Goal: Task Accomplishment & Management: Manage account settings

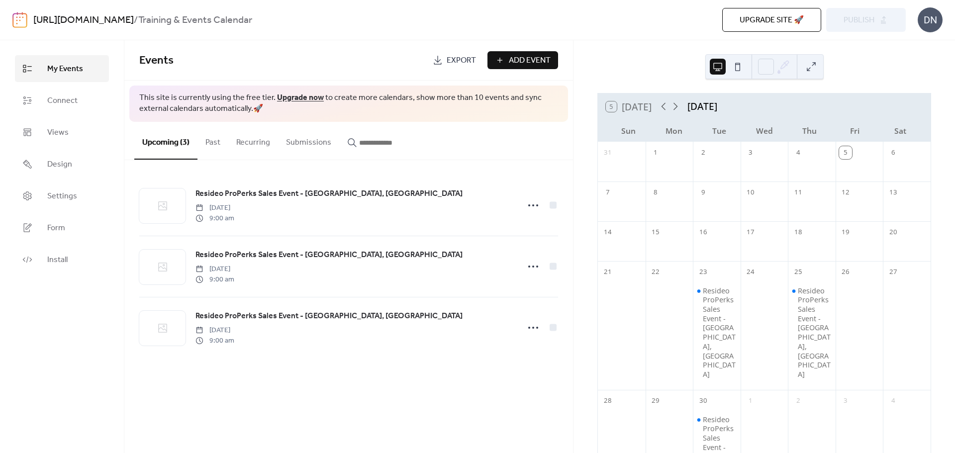
scroll to position [78, 0]
click at [57, 169] on span "Design" at bounding box center [59, 165] width 25 height 12
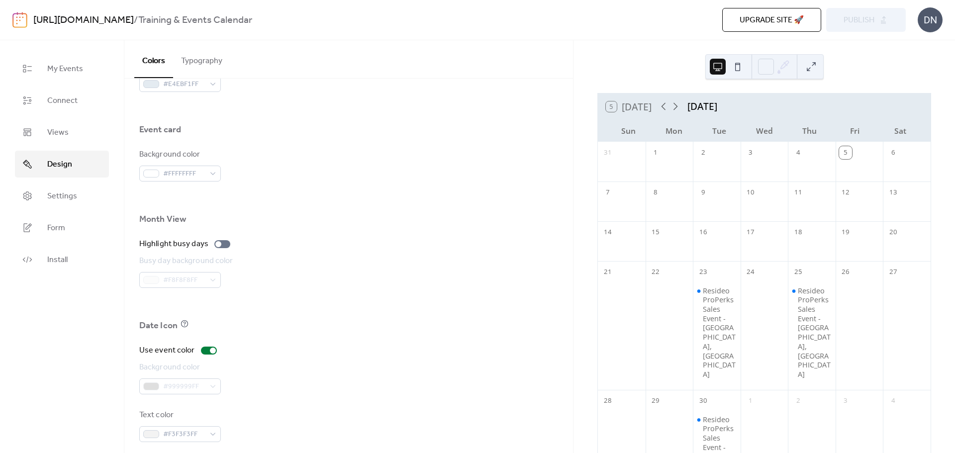
scroll to position [589, 0]
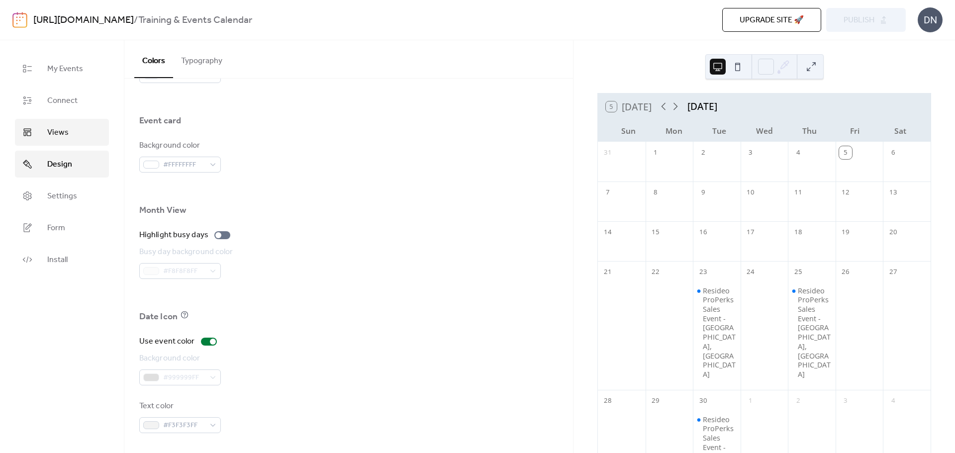
click at [55, 133] on span "Views" at bounding box center [57, 133] width 21 height 12
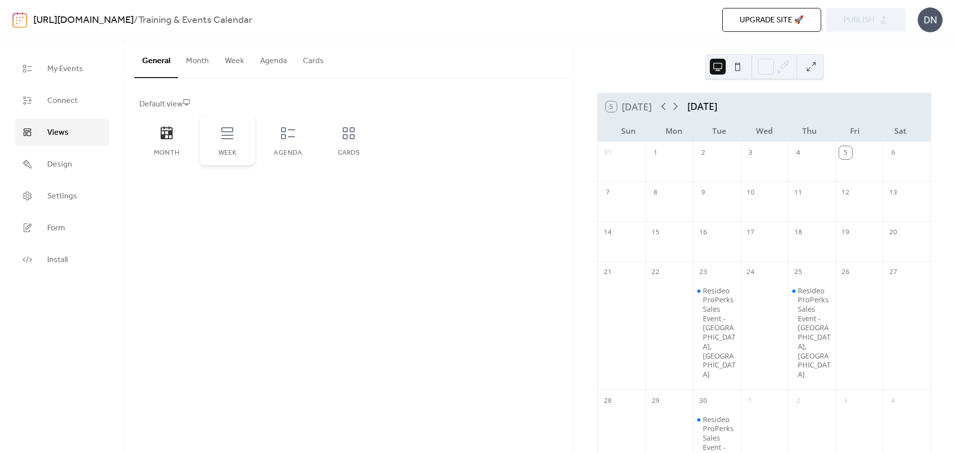
click at [222, 137] on icon at bounding box center [227, 133] width 16 height 16
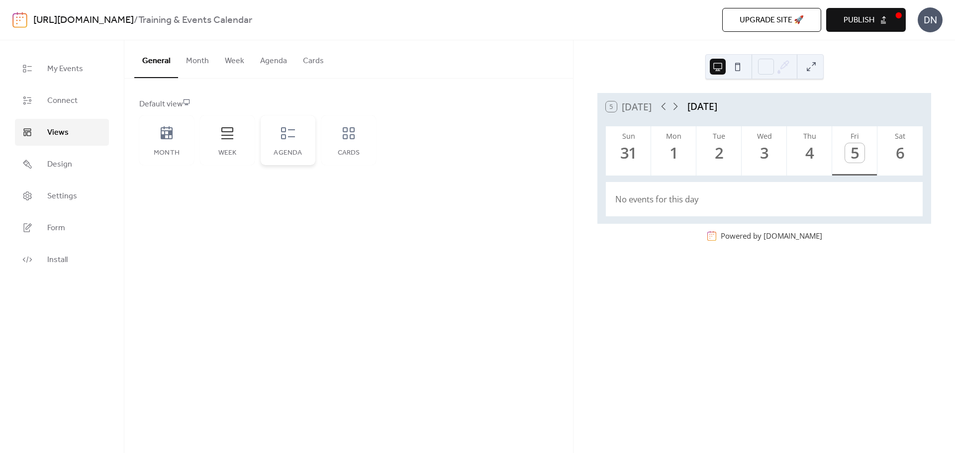
click at [285, 135] on icon at bounding box center [288, 133] width 14 height 12
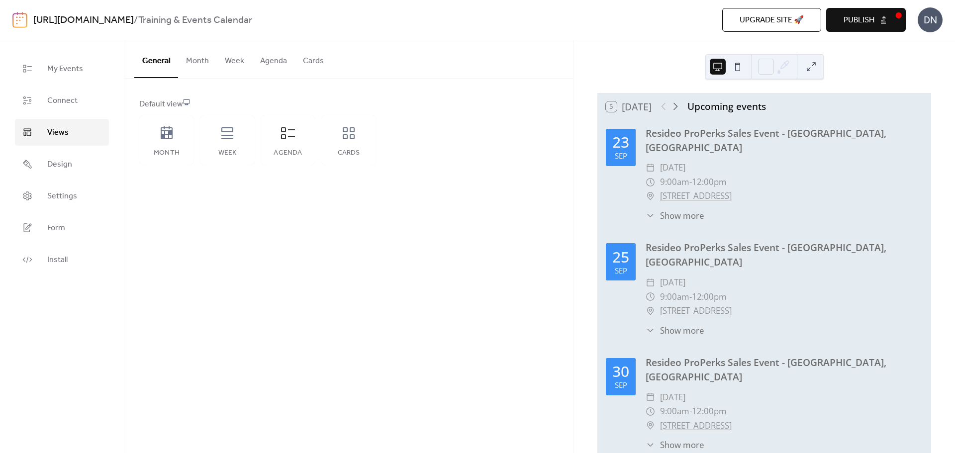
click at [853, 24] on span "Publish" at bounding box center [858, 20] width 31 height 12
click at [348, 132] on icon at bounding box center [349, 133] width 16 height 16
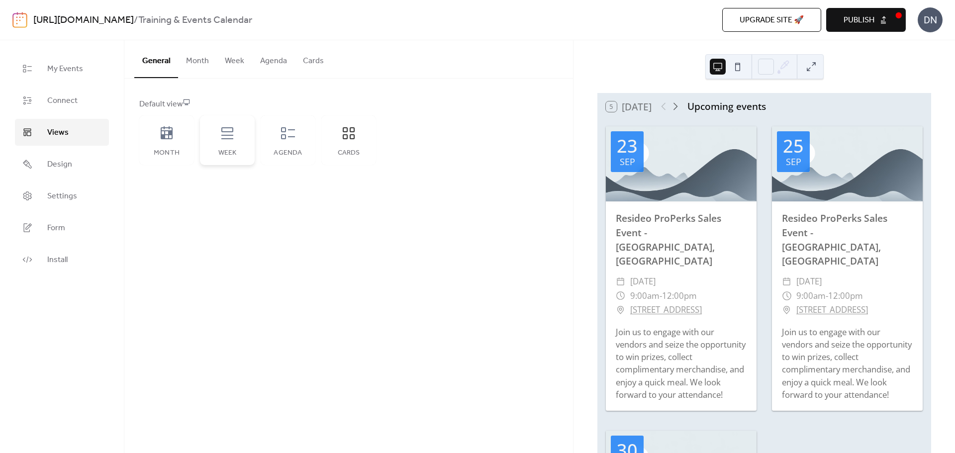
click at [233, 143] on div "Week" at bounding box center [227, 140] width 55 height 50
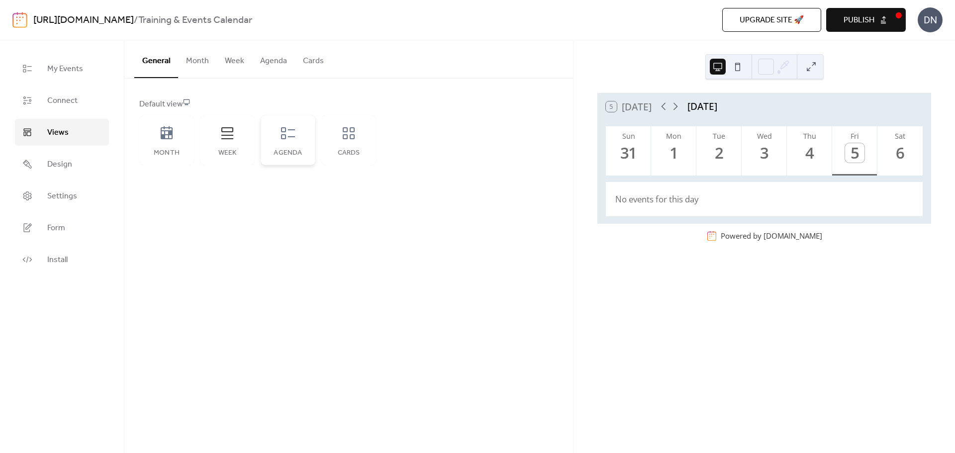
click at [288, 140] on icon at bounding box center [288, 133] width 16 height 16
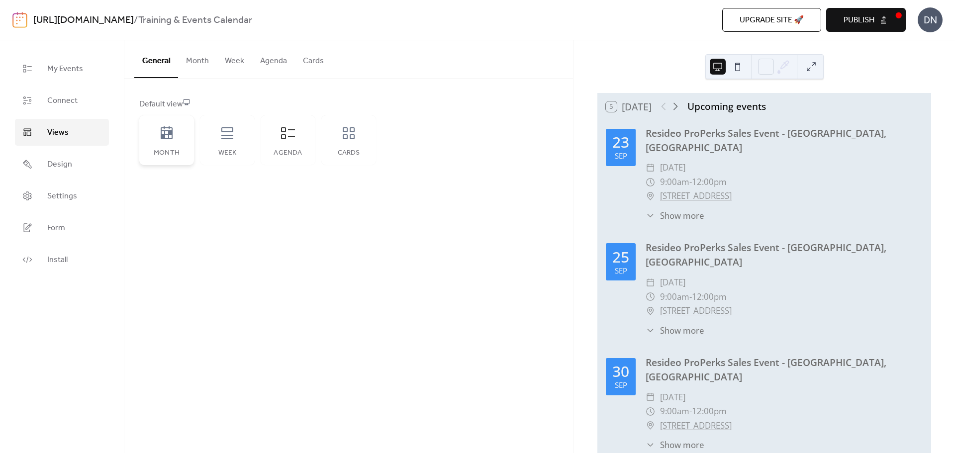
click at [171, 140] on icon at bounding box center [167, 133] width 16 height 16
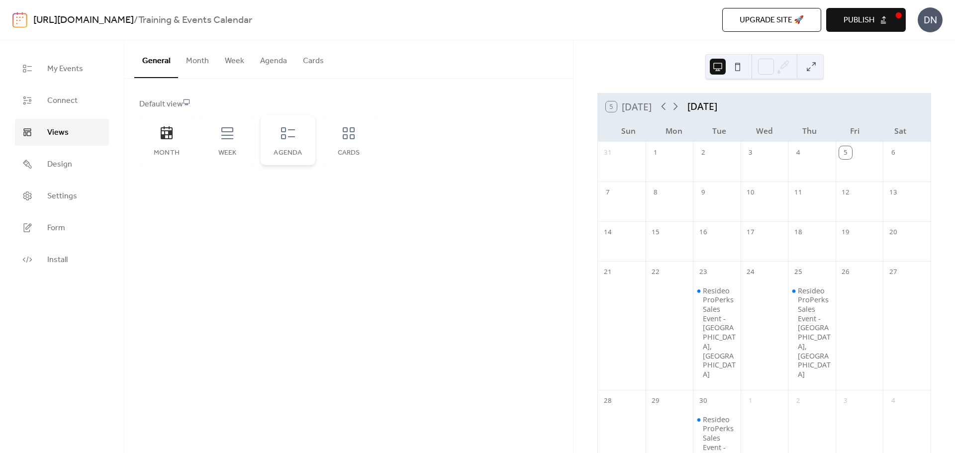
click at [283, 141] on icon at bounding box center [288, 133] width 16 height 16
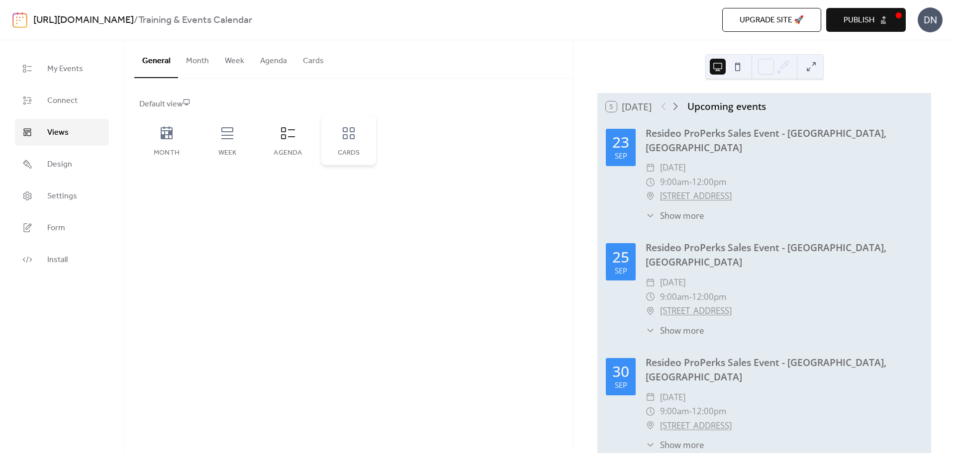
click at [348, 139] on icon at bounding box center [349, 133] width 16 height 16
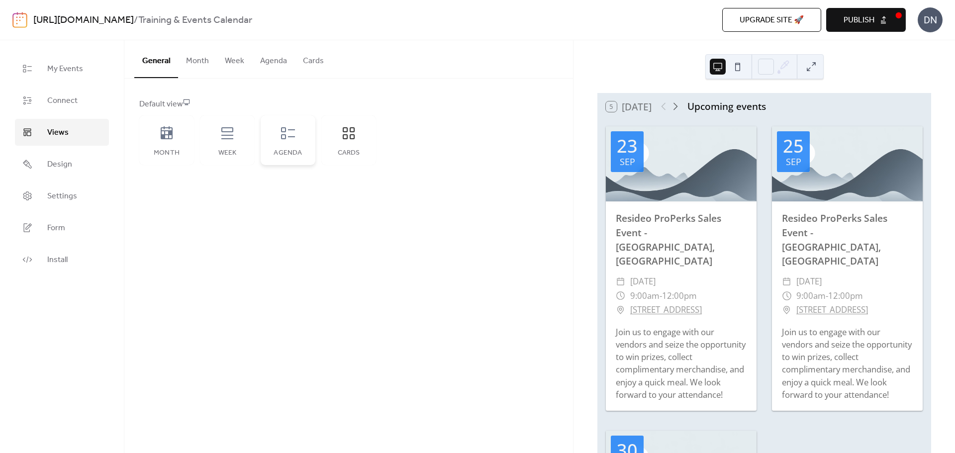
click at [295, 145] on div "Agenda" at bounding box center [288, 140] width 55 height 50
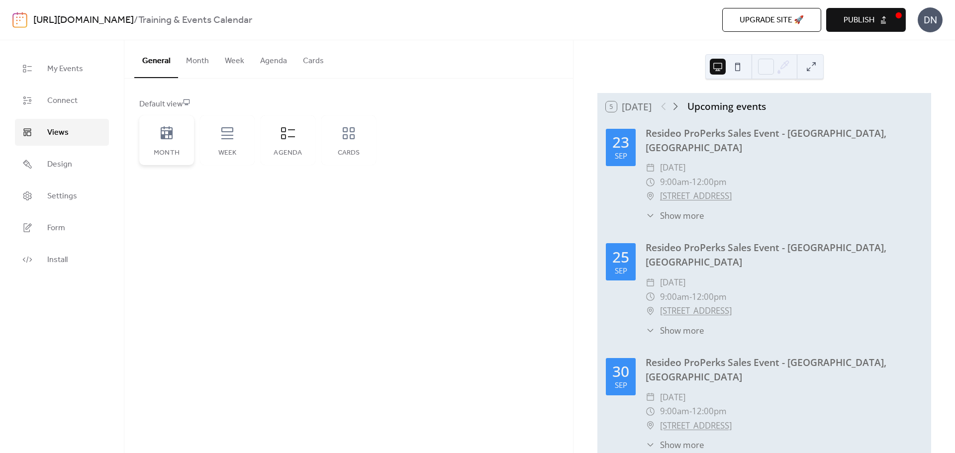
click at [168, 138] on icon at bounding box center [167, 132] width 12 height 13
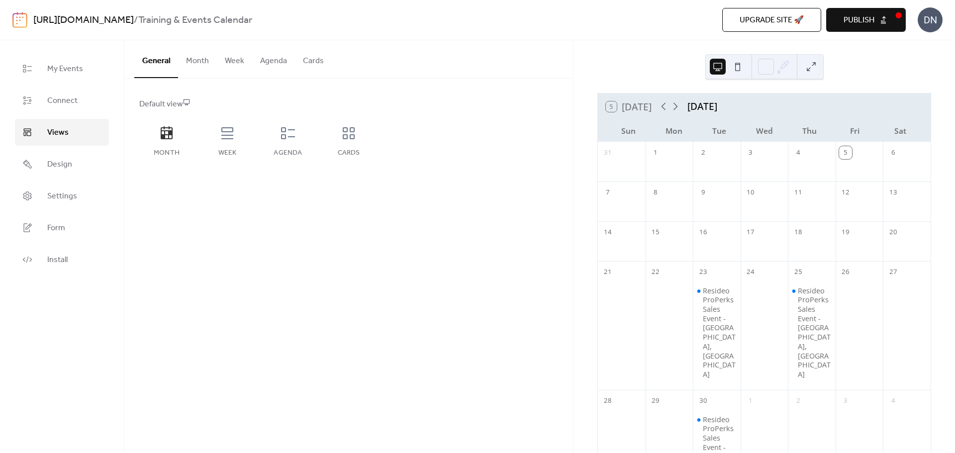
scroll to position [78, 0]
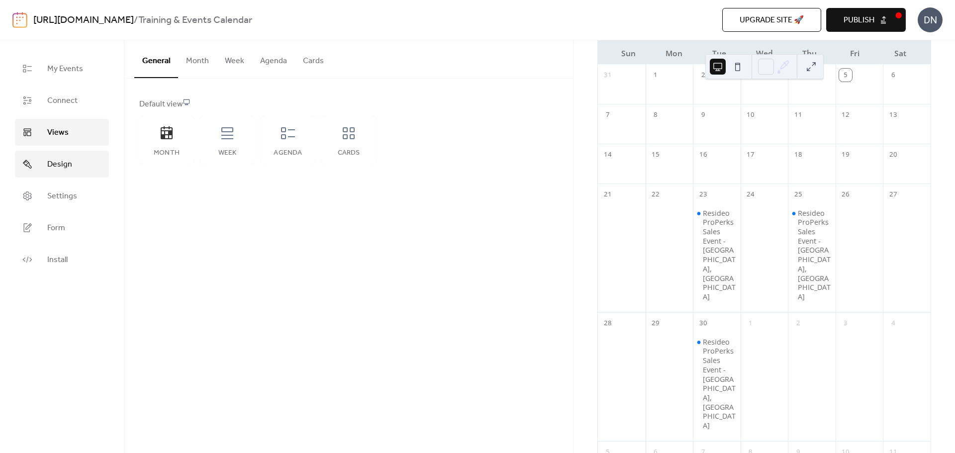
click at [69, 168] on span "Design" at bounding box center [59, 165] width 25 height 12
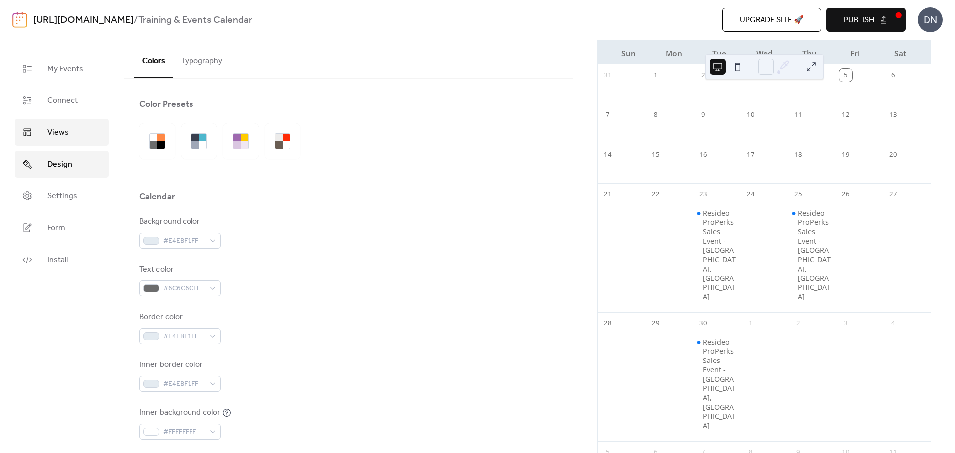
click at [55, 136] on span "Views" at bounding box center [57, 133] width 21 height 12
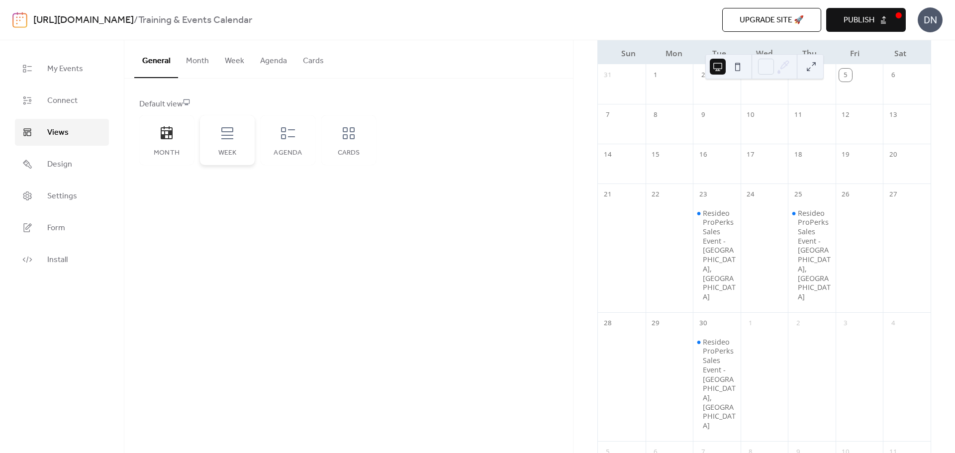
click at [234, 145] on div "Week" at bounding box center [227, 140] width 55 height 50
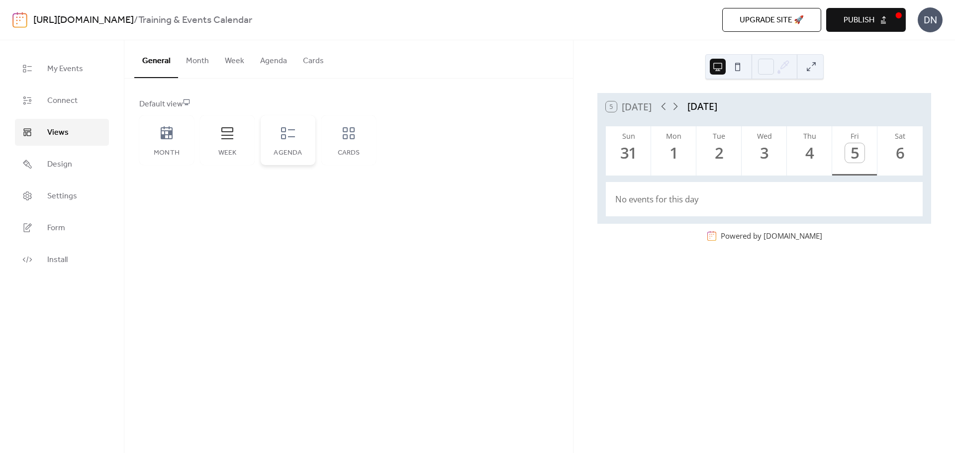
click at [295, 143] on div "Agenda" at bounding box center [288, 140] width 55 height 50
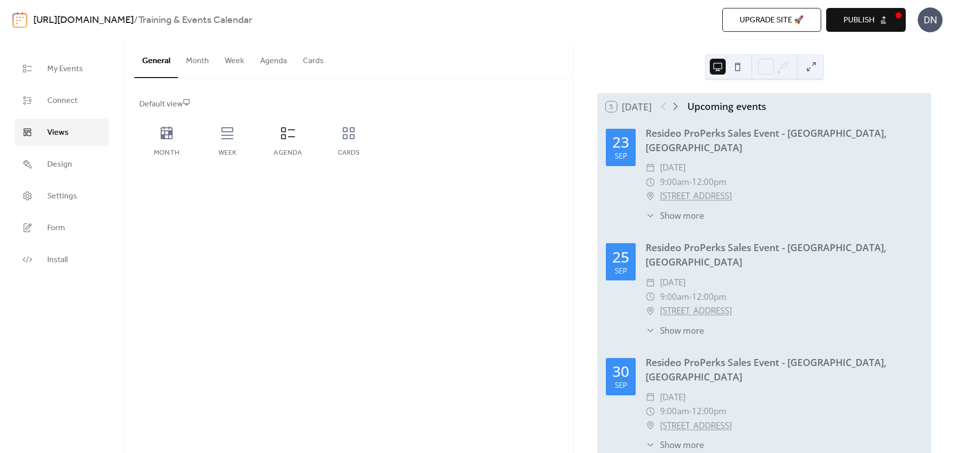
click at [374, 240] on div "General Month Week Agenda Cards Default view Month Week Agenda Cards Disabled 🔒…" at bounding box center [348, 246] width 449 height 413
click at [57, 167] on span "Design" at bounding box center [59, 165] width 25 height 12
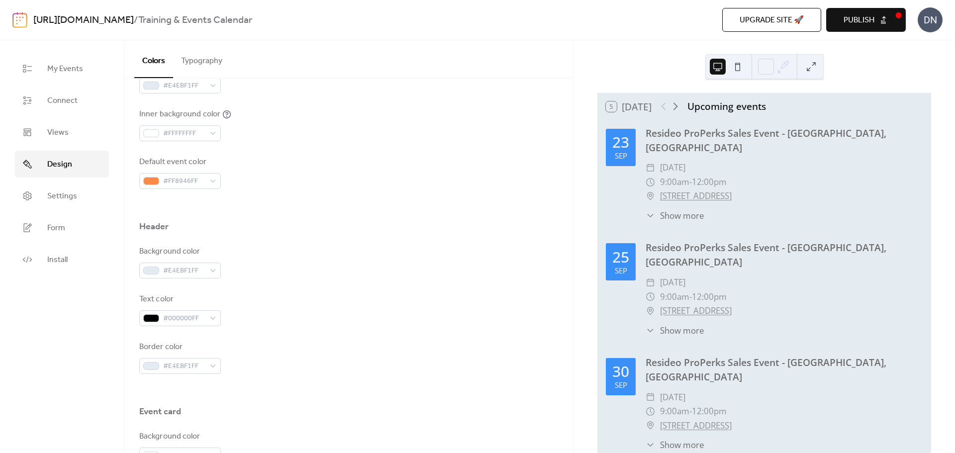
scroll to position [348, 0]
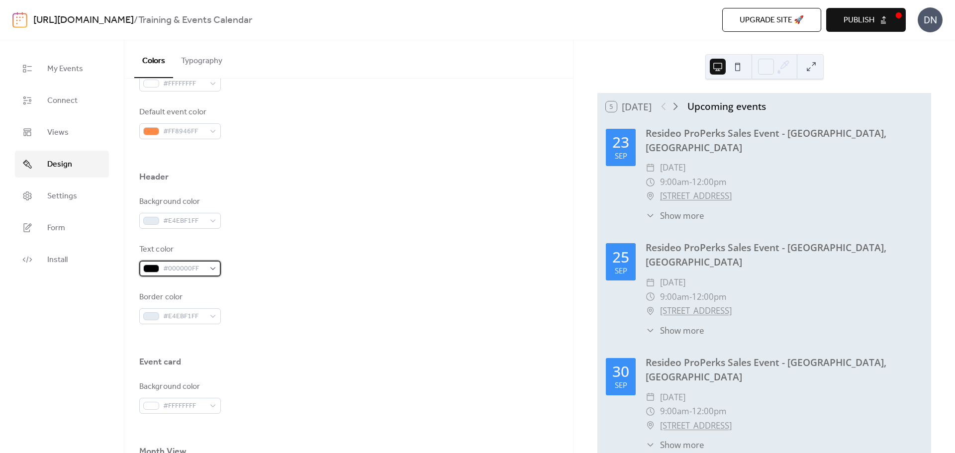
click at [210, 270] on div "#000000FF" at bounding box center [180, 269] width 82 height 16
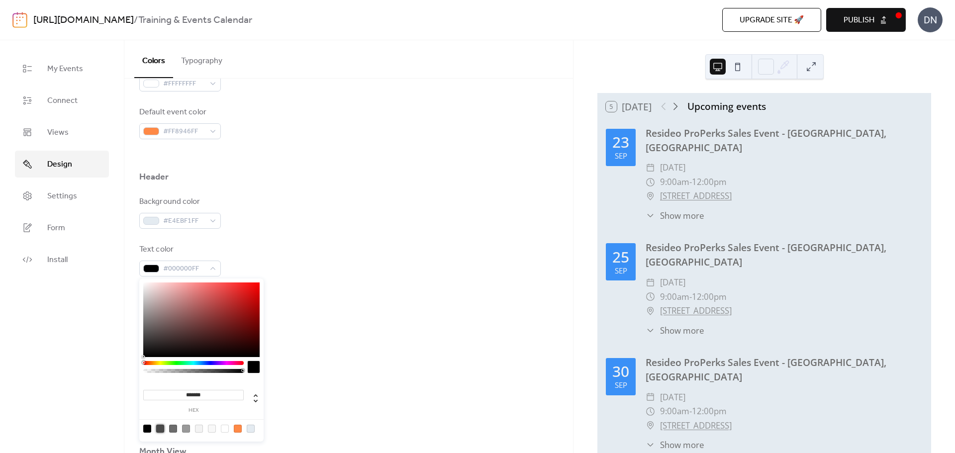
click at [156, 429] on div at bounding box center [160, 429] width 8 height 8
click at [171, 428] on div at bounding box center [173, 429] width 8 height 8
click at [184, 427] on div at bounding box center [186, 429] width 8 height 8
click at [171, 427] on div at bounding box center [173, 429] width 8 height 8
click at [159, 427] on div at bounding box center [160, 429] width 8 height 8
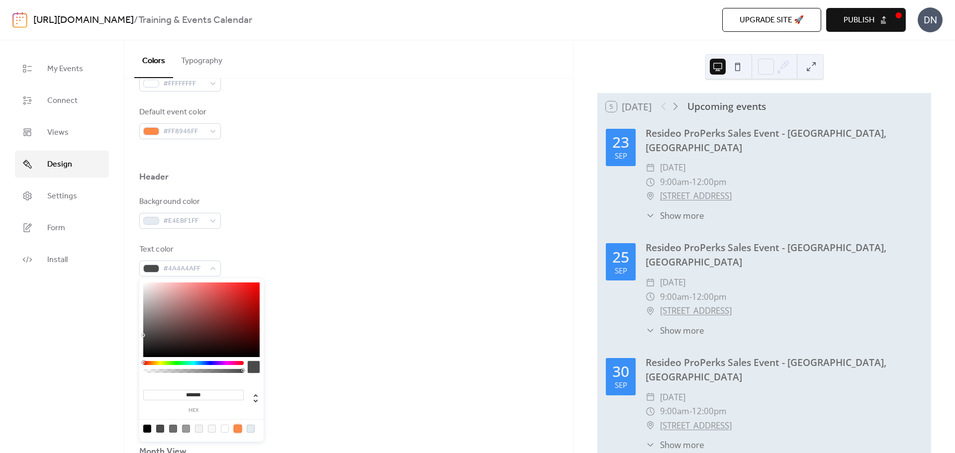
click at [236, 427] on div at bounding box center [238, 429] width 8 height 8
type input "*******"
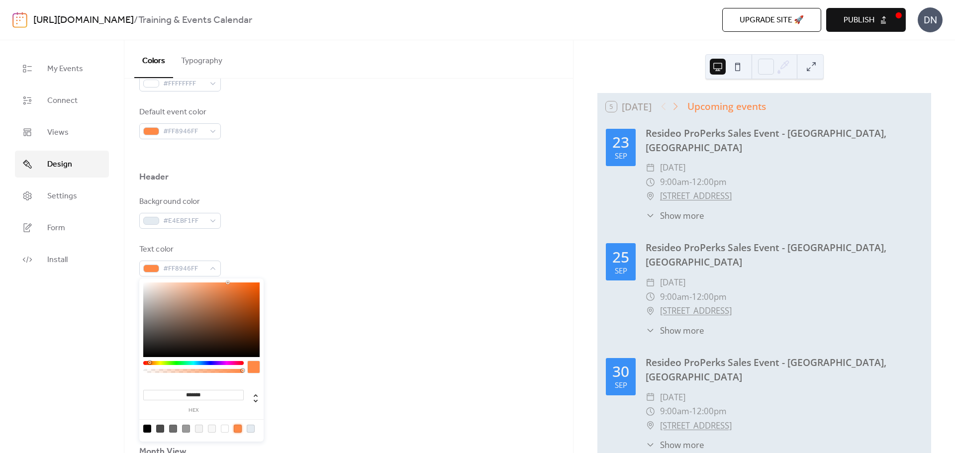
click at [411, 288] on div "Background color #E4EBF1FF Text color #FF8946FF Border color #E4EBF1FF" at bounding box center [348, 260] width 419 height 128
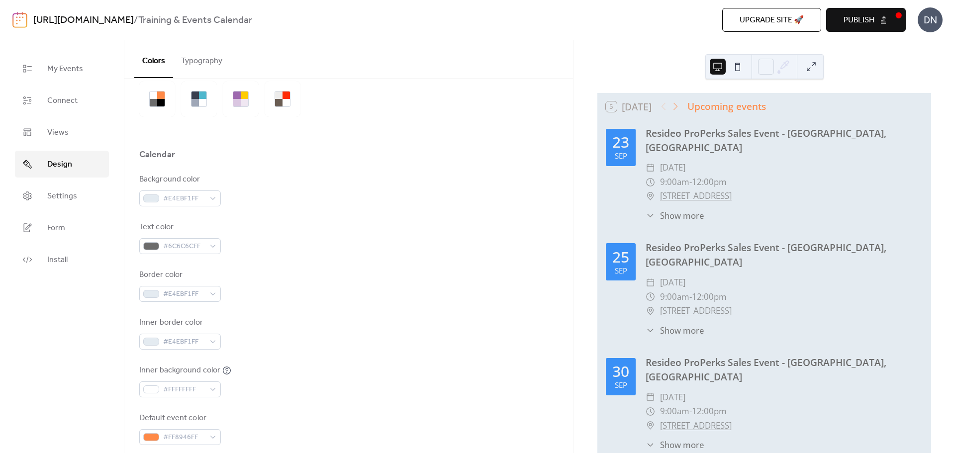
scroll to position [0, 0]
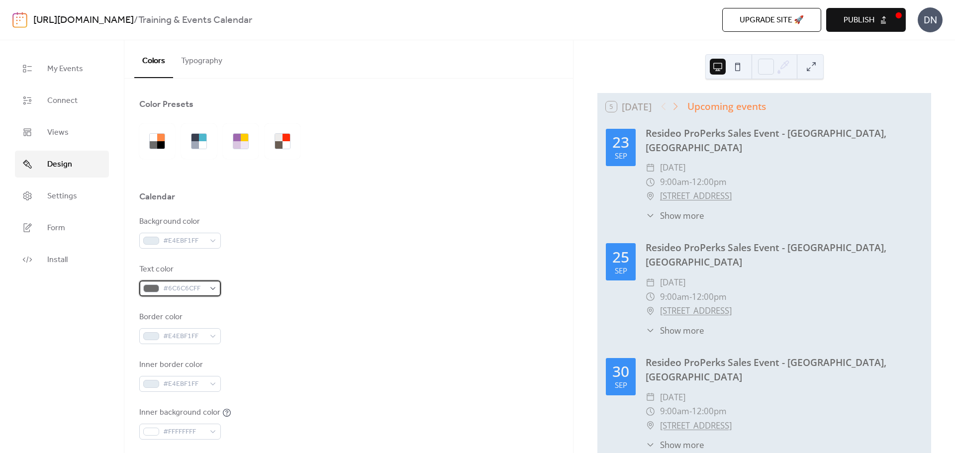
click at [213, 287] on div "#6C6C6CFF" at bounding box center [180, 288] width 82 height 16
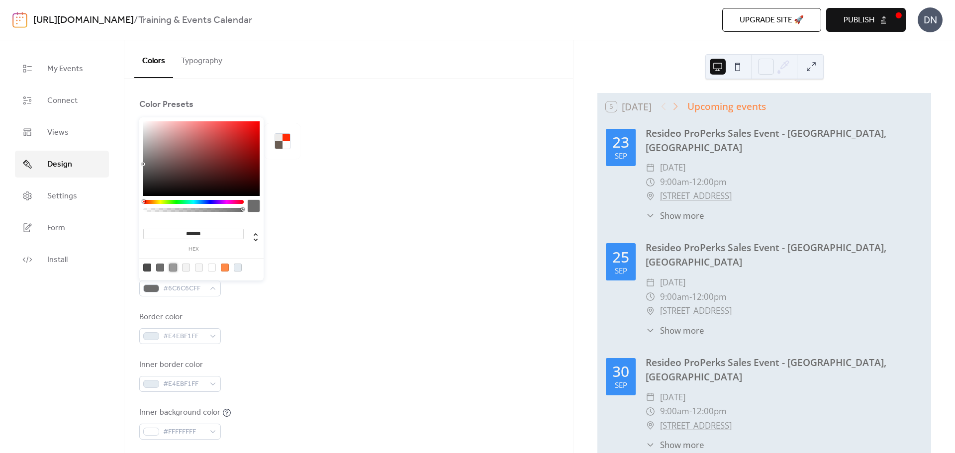
click at [172, 269] on div at bounding box center [173, 268] width 8 height 8
click at [158, 267] on div at bounding box center [160, 268] width 8 height 8
click at [147, 266] on div at bounding box center [147, 268] width 8 height 8
type input "*******"
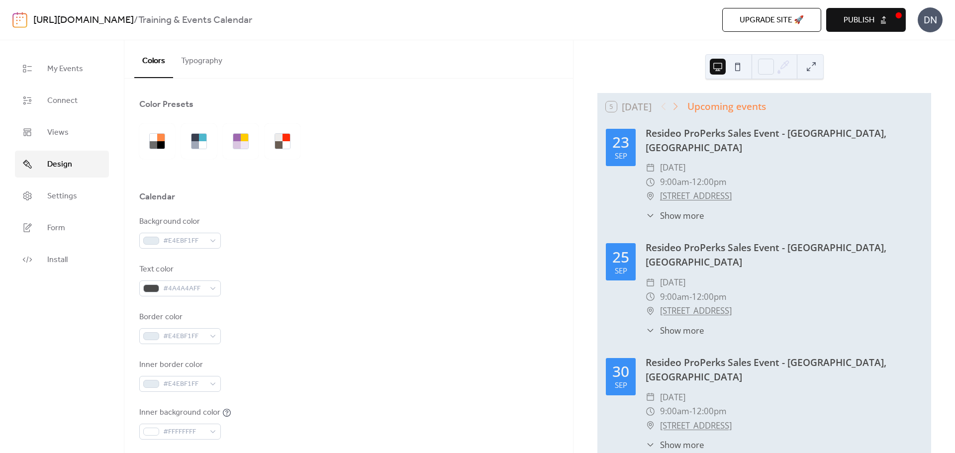
click at [366, 292] on div "Text color #4A4A4AFF" at bounding box center [348, 280] width 419 height 33
click at [863, 19] on span "Publish" at bounding box center [858, 20] width 31 height 12
